Goal: Information Seeking & Learning: Compare options

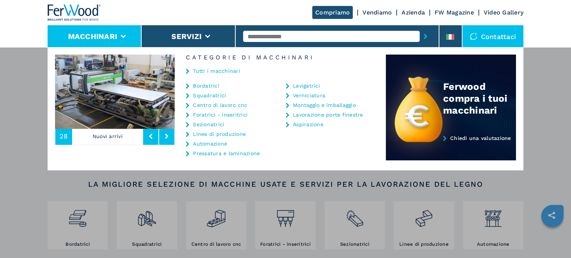
click at [234, 114] on link "Foratrici - inseritrici" at bounding box center [220, 114] width 55 height 5
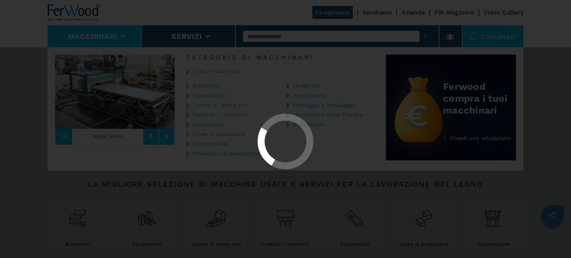
select select "**********"
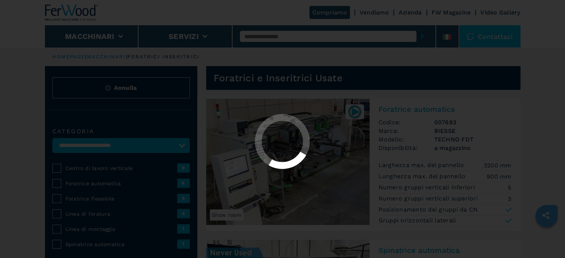
select select "**********"
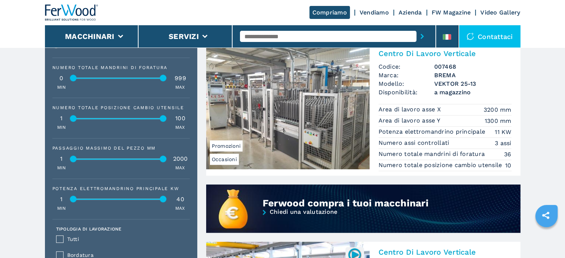
scroll to position [422, 0]
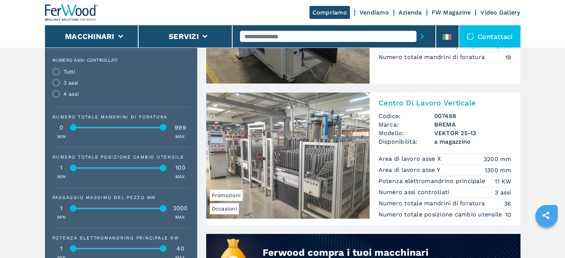
click at [443, 144] on span "a magazzino" at bounding box center [472, 141] width 77 height 9
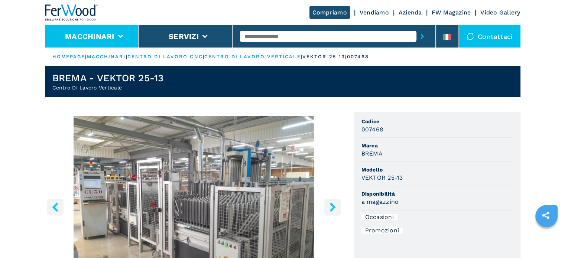
click at [113, 44] on li "Macchinari" at bounding box center [92, 36] width 94 height 22
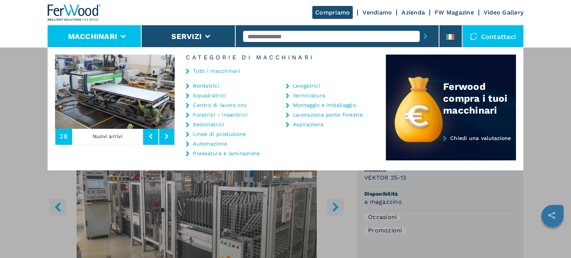
click at [215, 124] on link "Sezionatrici" at bounding box center [208, 124] width 31 height 5
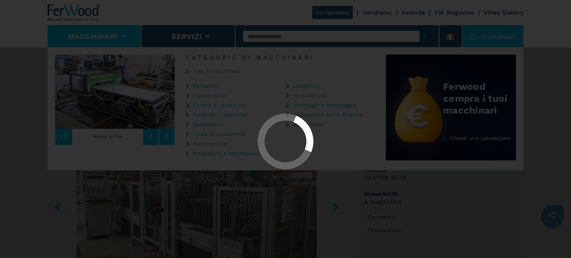
select select "**********"
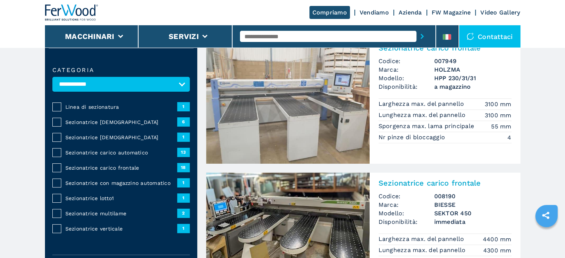
scroll to position [74, 0]
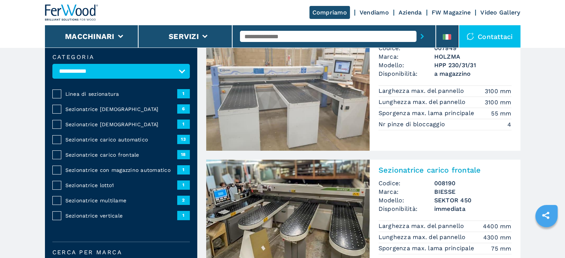
click at [101, 108] on span "Sezionatrice angolare" at bounding box center [121, 109] width 112 height 7
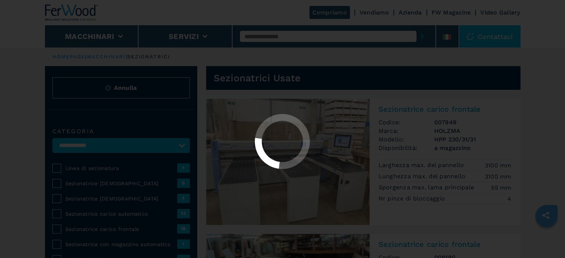
select select "**********"
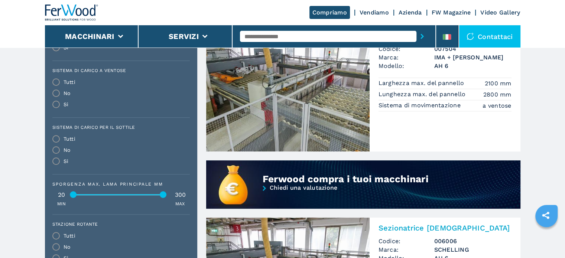
scroll to position [632, 0]
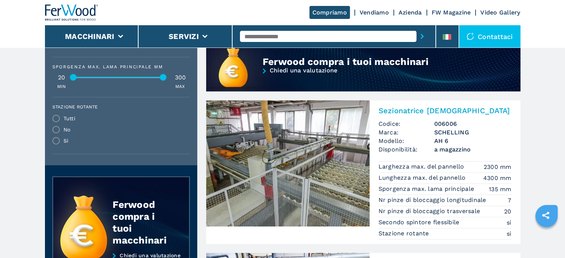
click at [428, 143] on span "Modello:" at bounding box center [407, 141] width 56 height 9
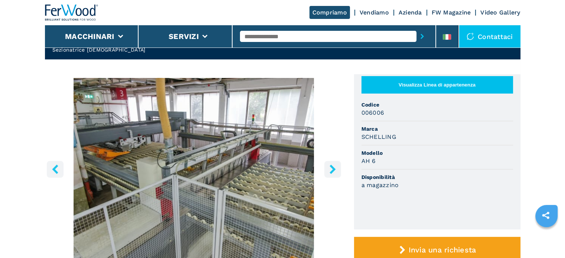
scroll to position [37, 0]
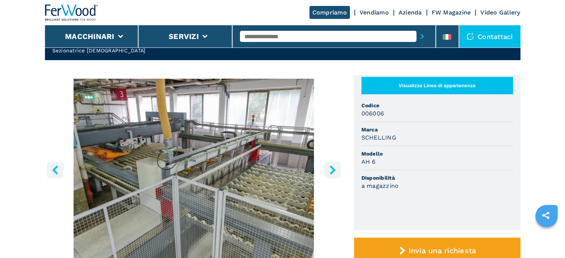
click at [328, 172] on icon "right-button" at bounding box center [332, 169] width 9 height 9
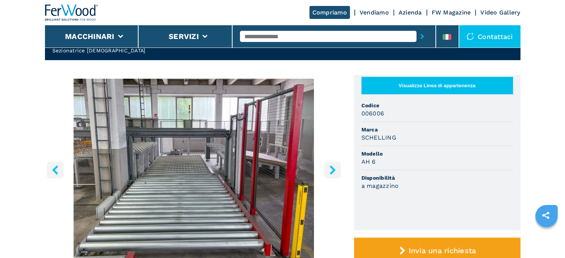
click at [328, 172] on icon "right-button" at bounding box center [332, 169] width 9 height 9
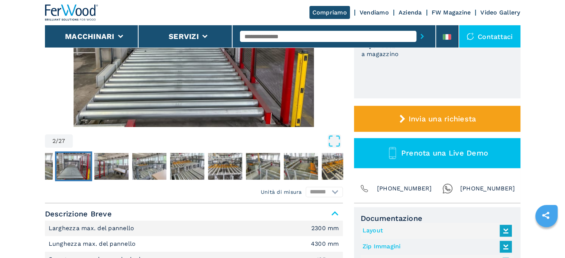
scroll to position [223, 0]
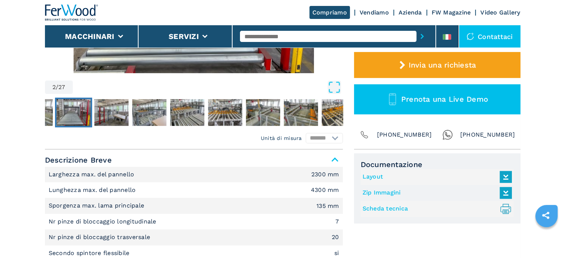
click at [372, 176] on link "Layout" at bounding box center [436, 177] width 146 height 12
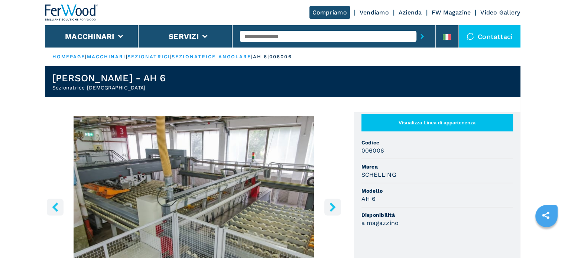
select select "**********"
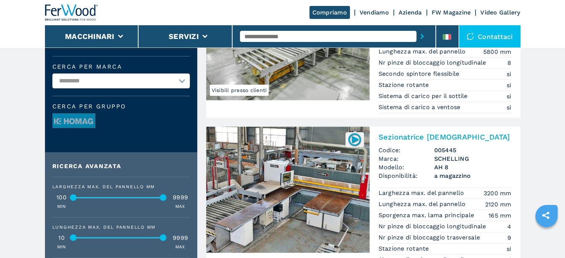
scroll to position [297, 0]
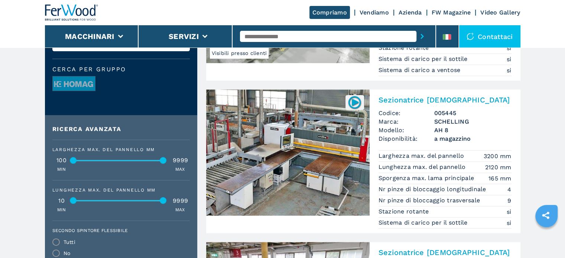
click at [438, 127] on h3 "AH 8" at bounding box center [472, 130] width 77 height 9
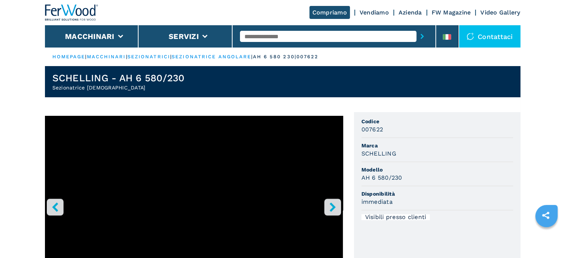
click at [333, 202] on icon "right-button" at bounding box center [333, 206] width 6 height 9
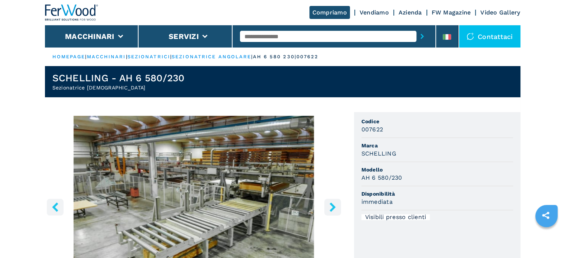
click at [333, 202] on icon "right-button" at bounding box center [333, 206] width 6 height 9
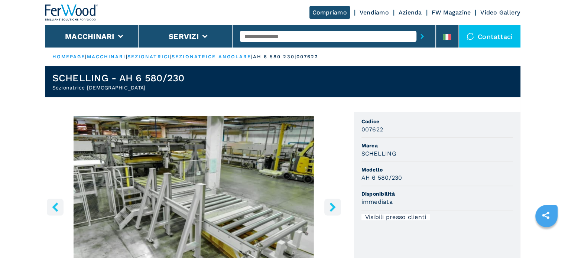
click at [333, 202] on icon "right-button" at bounding box center [333, 206] width 6 height 9
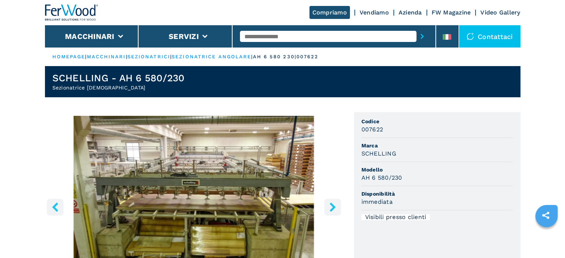
click at [333, 202] on icon "right-button" at bounding box center [333, 206] width 6 height 9
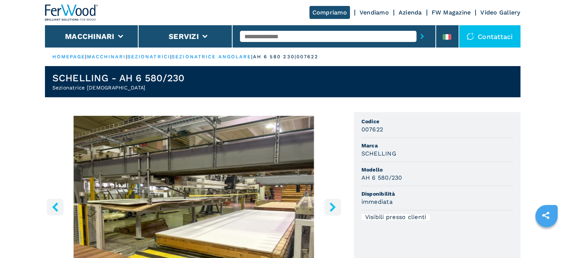
click at [333, 202] on icon "right-button" at bounding box center [333, 206] width 6 height 9
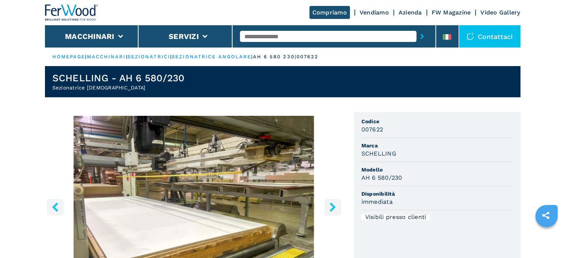
click at [333, 202] on icon "right-button" at bounding box center [333, 206] width 6 height 9
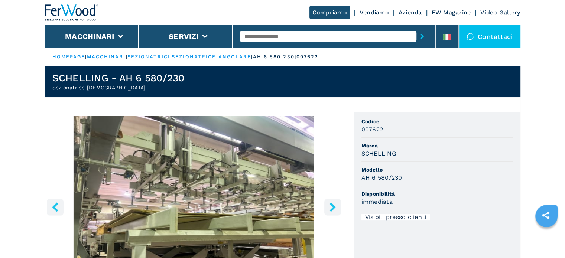
click at [333, 202] on icon "right-button" at bounding box center [333, 206] width 6 height 9
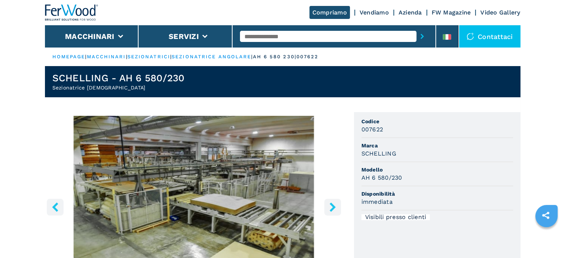
click at [333, 202] on icon "right-button" at bounding box center [333, 206] width 6 height 9
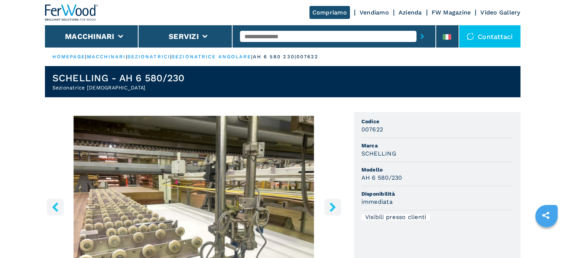
click at [333, 202] on icon "right-button" at bounding box center [333, 206] width 6 height 9
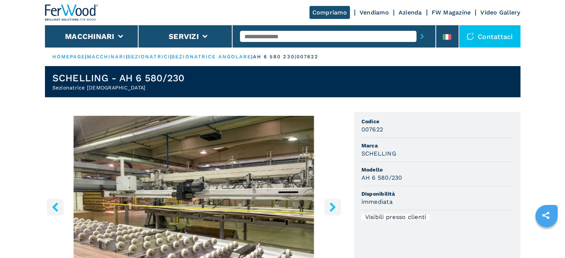
click at [333, 202] on icon "right-button" at bounding box center [333, 206] width 6 height 9
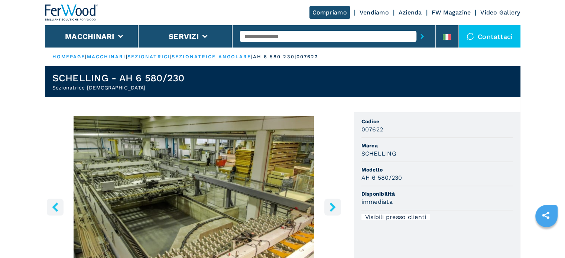
click at [333, 202] on icon "right-button" at bounding box center [333, 206] width 6 height 9
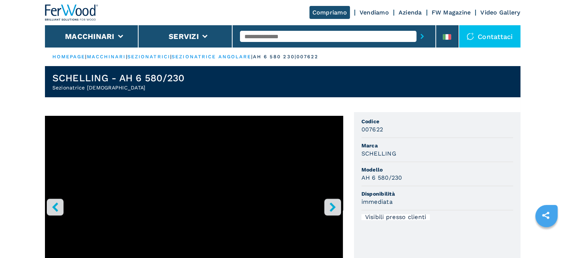
select select "**********"
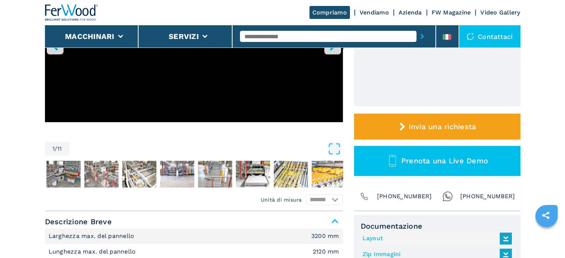
scroll to position [186, 0]
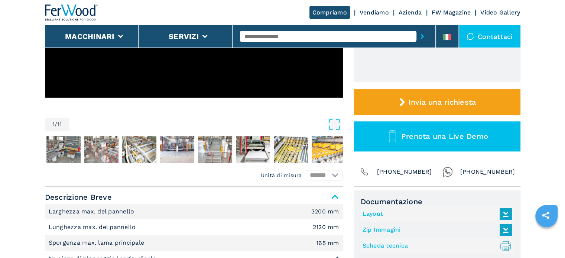
click at [377, 215] on link "Layout" at bounding box center [436, 214] width 146 height 12
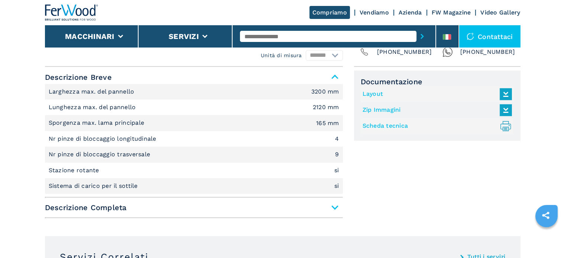
scroll to position [334, 0]
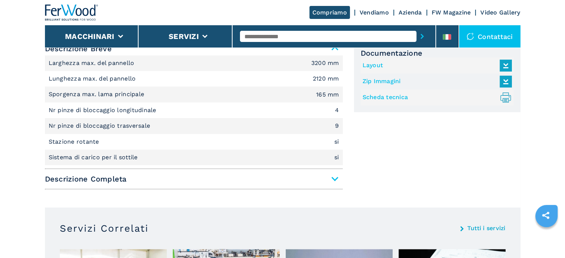
click at [339, 178] on span "Descrizione Completa" at bounding box center [194, 178] width 298 height 13
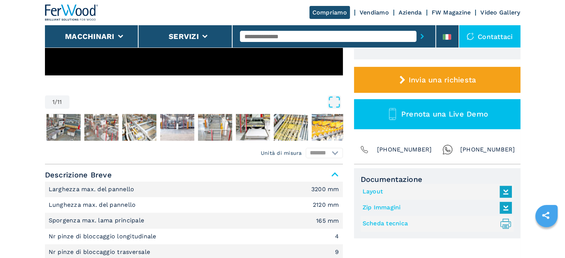
scroll to position [223, 0]
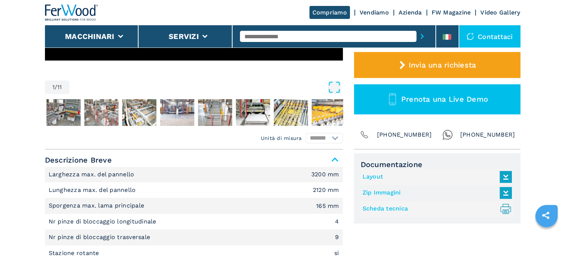
click at [368, 176] on link "Layout" at bounding box center [436, 177] width 146 height 12
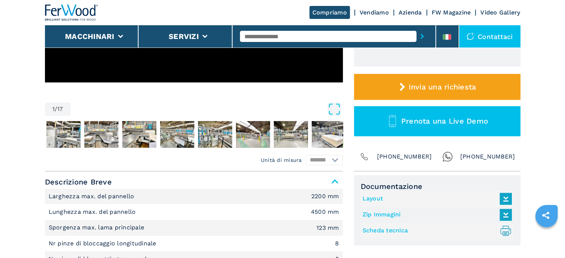
scroll to position [223, 0]
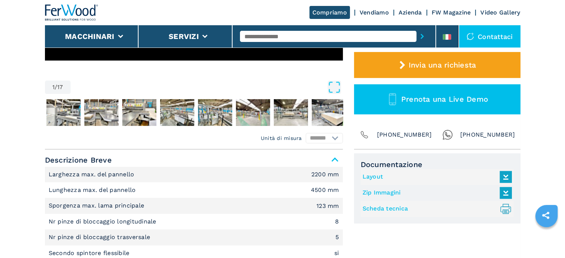
click at [373, 178] on link "Layout" at bounding box center [436, 177] width 146 height 12
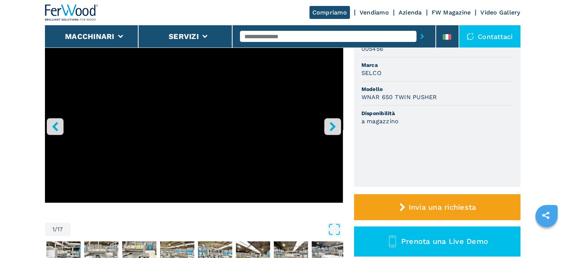
scroll to position [0, 0]
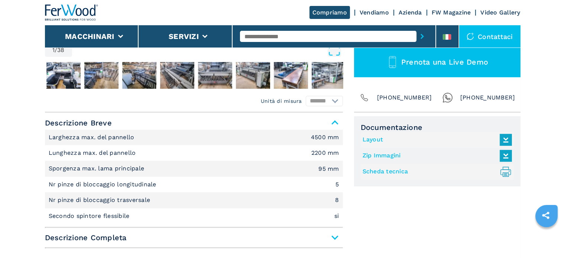
click at [374, 139] on link "Layout" at bounding box center [436, 140] width 146 height 12
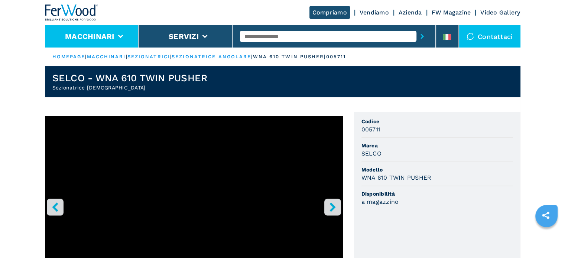
click at [130, 42] on li "Macchinari" at bounding box center [92, 36] width 94 height 22
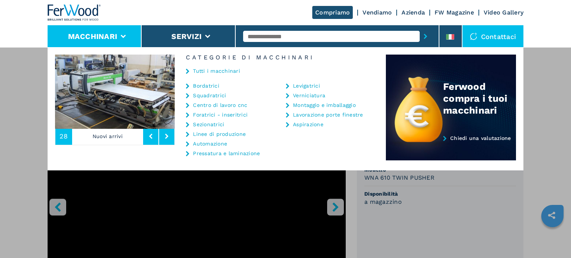
click at [228, 135] on link "Linee di produzione" at bounding box center [219, 134] width 53 height 5
click at [220, 143] on link "Automazione" at bounding box center [210, 143] width 34 height 5
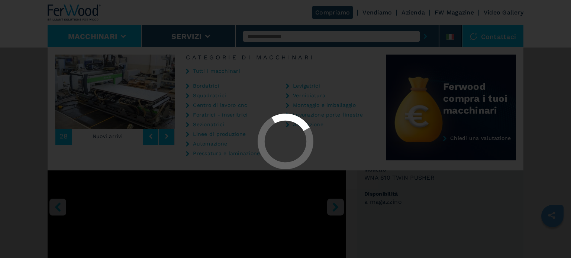
select select "**********"
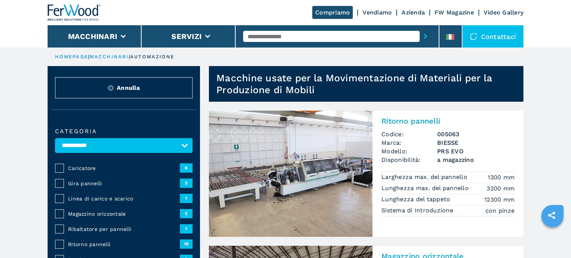
click at [113, 226] on span "Ribaltatore per pannelli" at bounding box center [124, 229] width 112 height 7
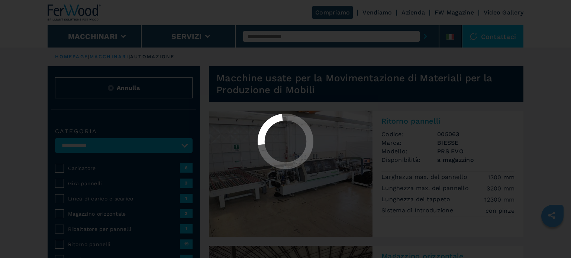
select select "**********"
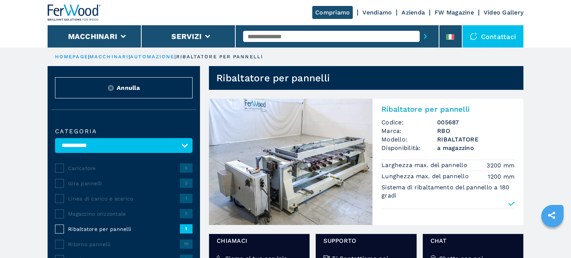
click at [93, 256] on span "Scaricatore" at bounding box center [124, 259] width 112 height 7
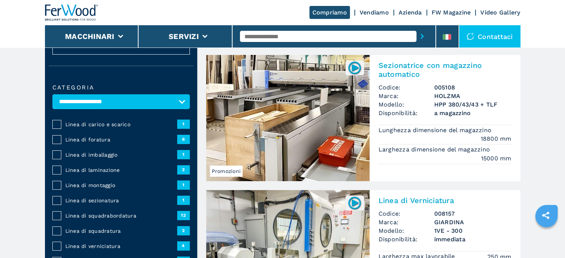
scroll to position [37, 0]
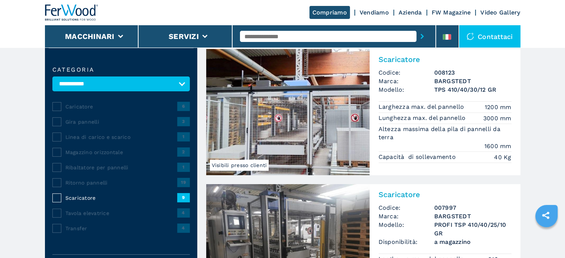
scroll to position [74, 0]
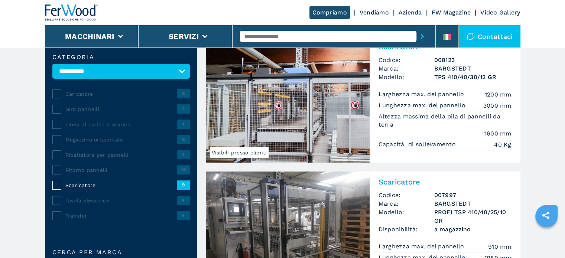
click at [86, 213] on span "Transfer" at bounding box center [121, 215] width 112 height 7
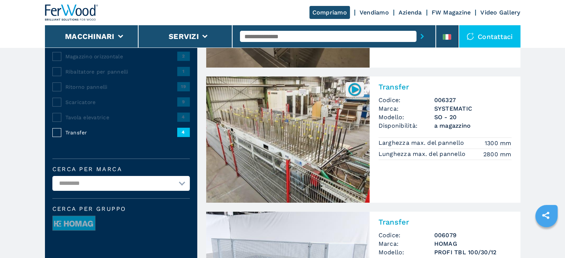
scroll to position [37, 0]
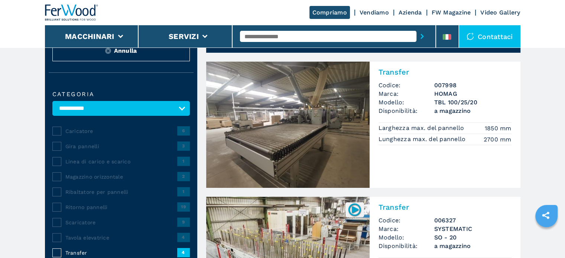
click at [118, 176] on span "Magazzino orizzontale" at bounding box center [121, 176] width 112 height 7
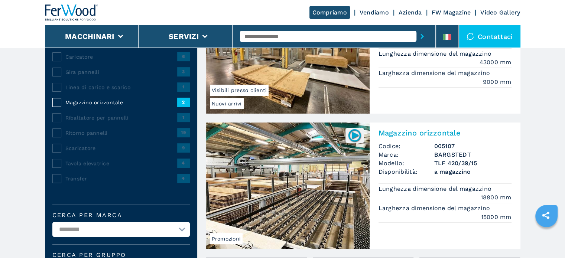
scroll to position [74, 0]
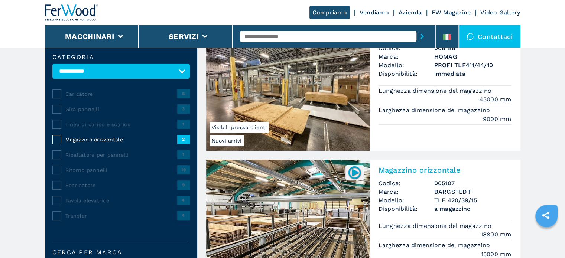
click at [92, 109] on span "Gira pannelli" at bounding box center [121, 109] width 112 height 7
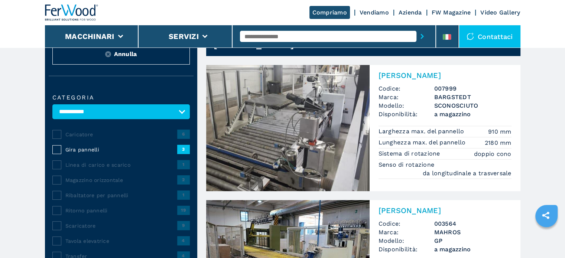
scroll to position [74, 0]
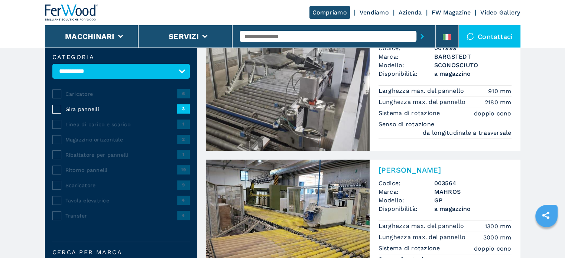
click at [124, 155] on span "Ribaltatore per pannelli" at bounding box center [121, 154] width 112 height 7
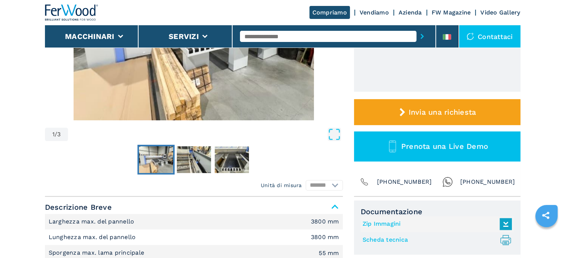
scroll to position [260, 0]
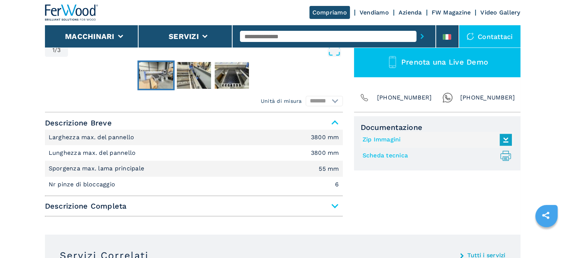
click at [336, 205] on span "Descrizione Completa" at bounding box center [194, 206] width 298 height 13
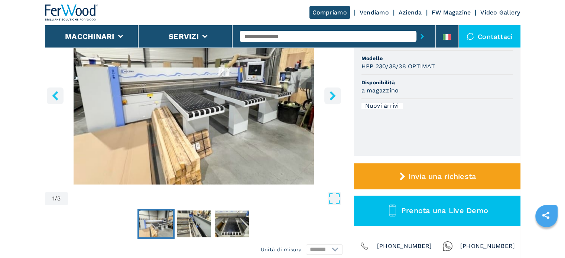
scroll to position [0, 0]
